Goal: Navigation & Orientation: Find specific page/section

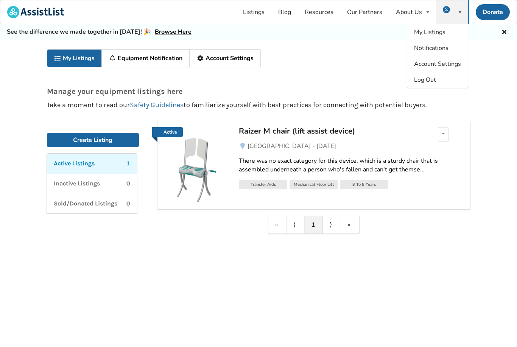
click at [445, 48] on span "Notifications" at bounding box center [431, 48] width 34 height 8
